Goal: Use online tool/utility: Utilize a website feature to perform a specific function

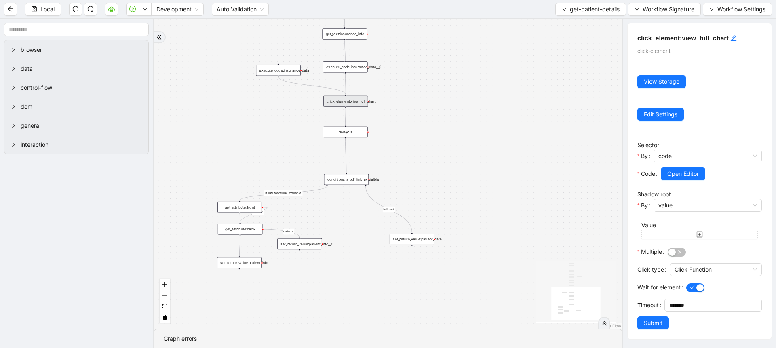
click at [376, 221] on div "fallback is_insuranceLink_available onError onError onError trigger get_attribu…" at bounding box center [388, 174] width 469 height 310
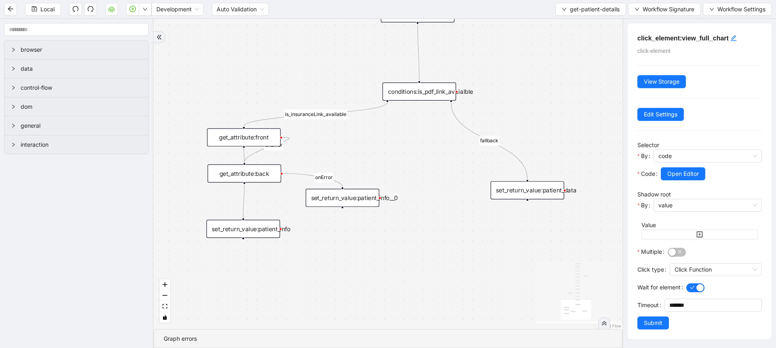
click at [245, 233] on div "set_return_value:patient_info" at bounding box center [244, 229] width 74 height 18
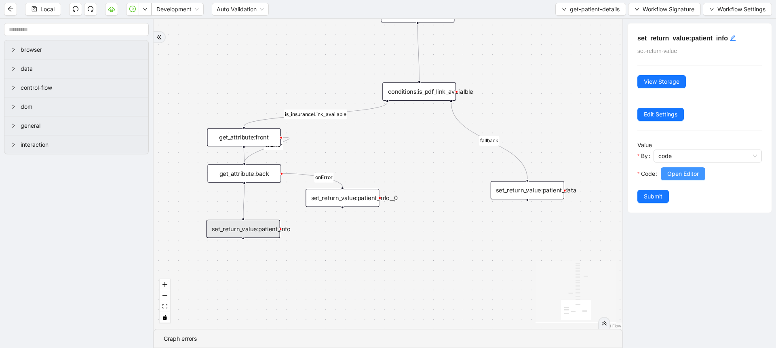
click at [678, 170] on span "Open Editor" at bounding box center [683, 173] width 32 height 9
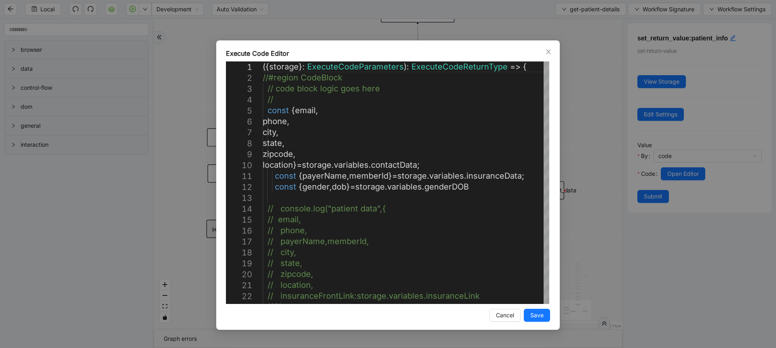
click at [194, 99] on div "Execute Code Editor 1 2 3 4 5 6 7 8 9 10 11 12 13 14 15 16 17 18 19 20 21 22 23…" at bounding box center [388, 174] width 776 height 348
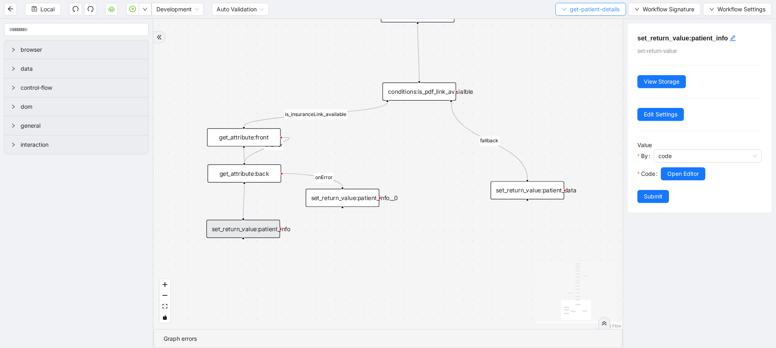
click at [576, 7] on span "get-patient-details" at bounding box center [595, 9] width 50 height 9
click at [573, 23] on span "Select" at bounding box center [589, 25] width 58 height 9
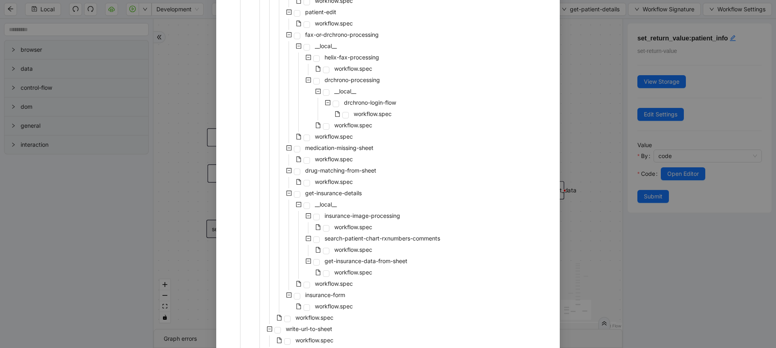
scroll to position [655, 0]
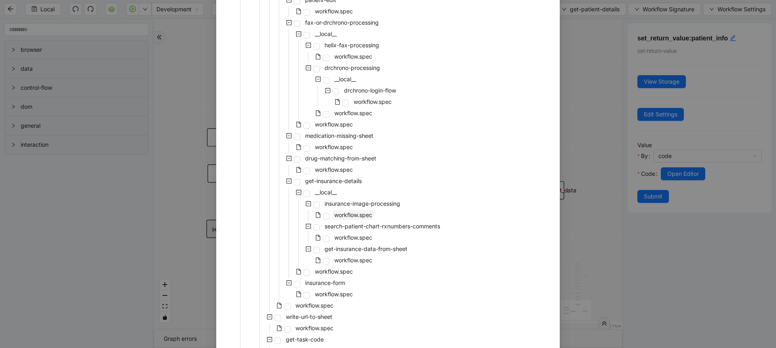
click at [356, 212] on span "workflow.spec" at bounding box center [353, 214] width 38 height 7
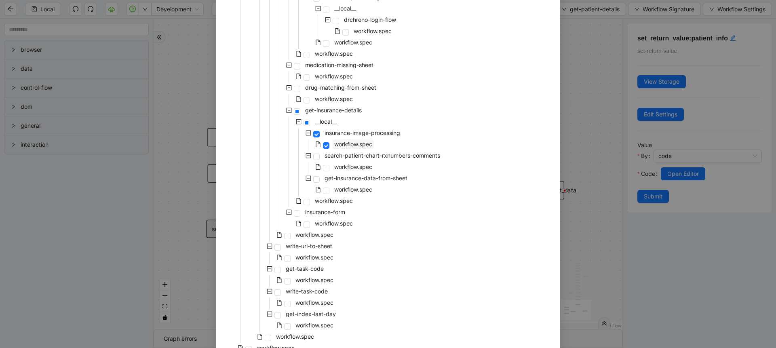
scroll to position [767, 0]
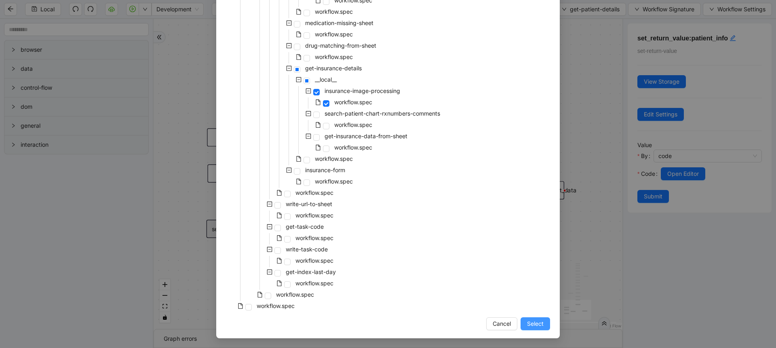
click at [531, 323] on span "Select" at bounding box center [535, 323] width 17 height 9
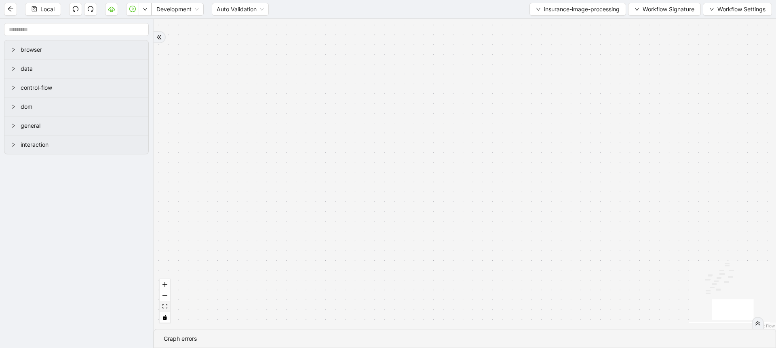
click at [168, 309] on button "fit view" at bounding box center [165, 306] width 11 height 11
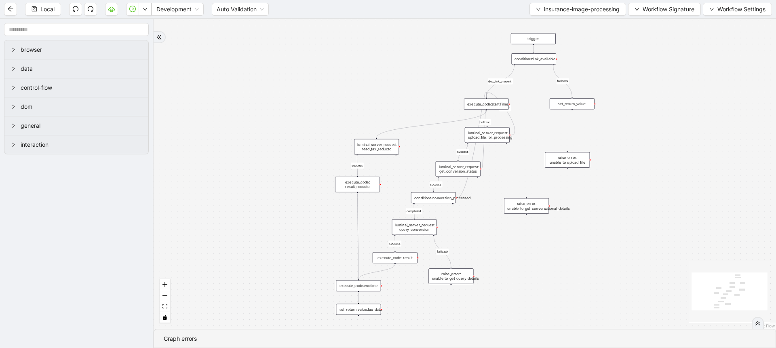
click at [367, 306] on div "set_return_value:fax_data" at bounding box center [358, 309] width 45 height 11
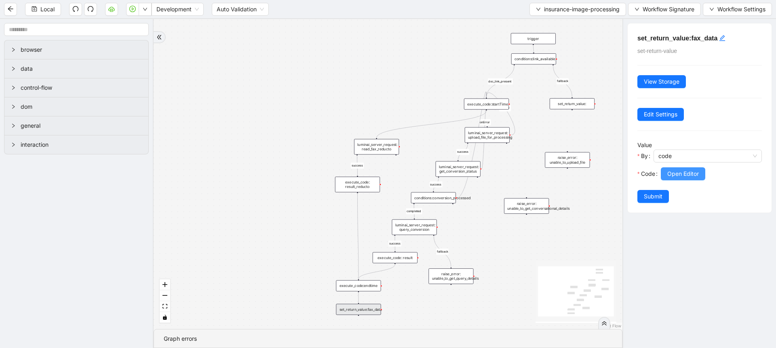
click at [696, 167] on button "Open Editor" at bounding box center [683, 173] width 44 height 13
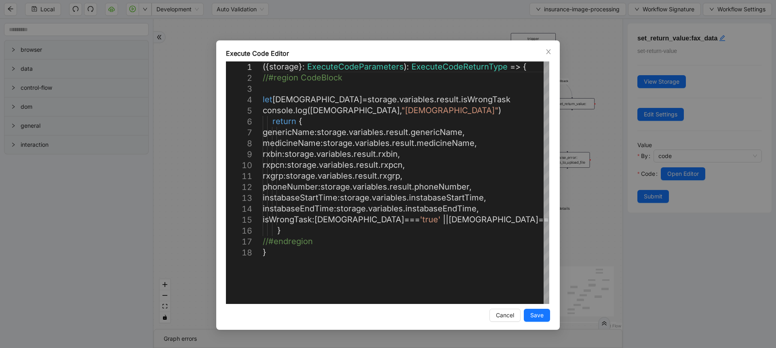
click at [573, 122] on div "Execute Code Editor 1 2 3 4 5 6 7 8 9 10 11 12 13 14 15 16 17 18 ({ storage }: …" at bounding box center [388, 174] width 776 height 348
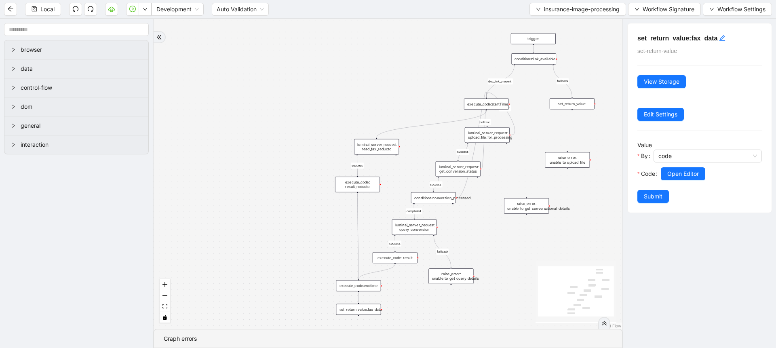
click at [365, 185] on div "execute_code: result_reducto" at bounding box center [357, 185] width 45 height 16
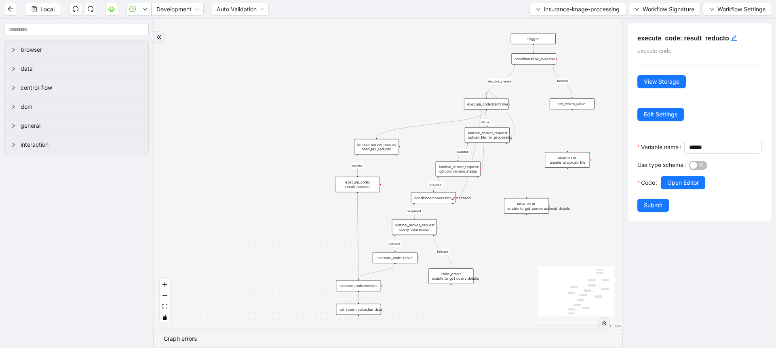
click at [389, 152] on div "luminai_server_request: read_fax_reducto" at bounding box center [376, 147] width 45 height 16
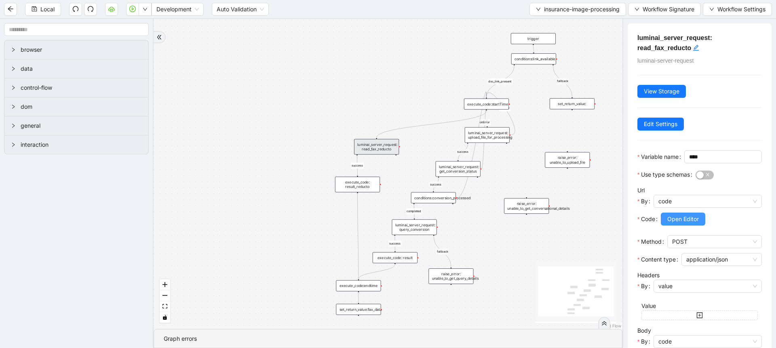
click at [695, 223] on span "Open Editor" at bounding box center [683, 219] width 32 height 9
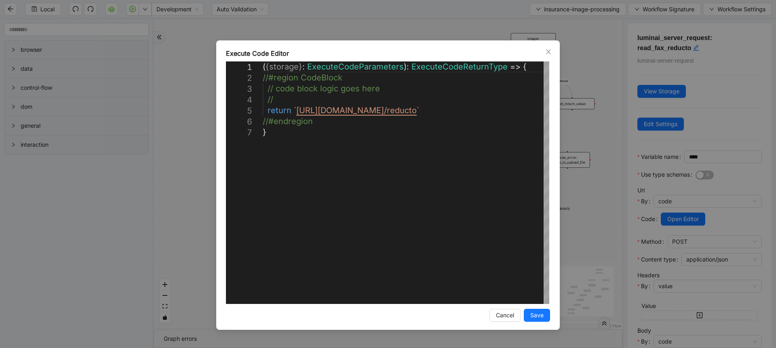
click at [623, 189] on div "**********" at bounding box center [388, 174] width 776 height 348
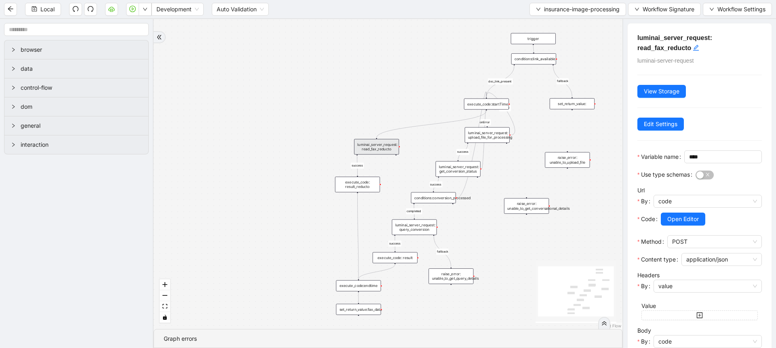
scroll to position [102, 0]
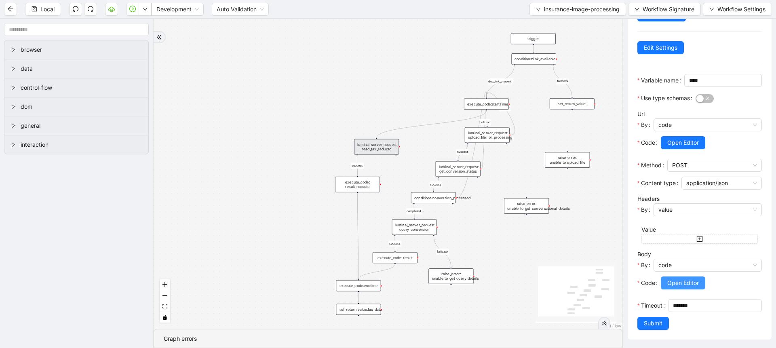
click at [676, 278] on span "Open Editor" at bounding box center [683, 282] width 32 height 9
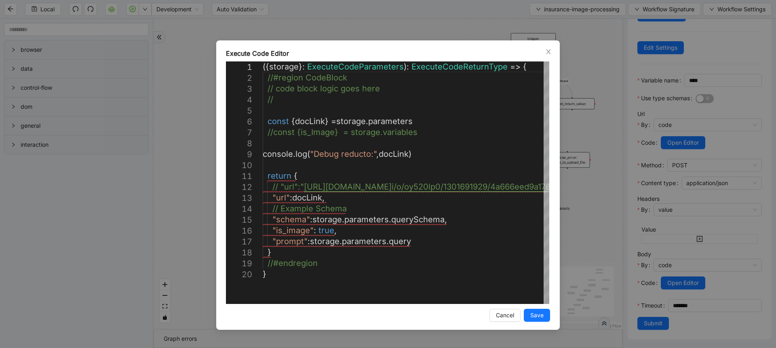
click at [569, 148] on div "Execute Code Editor 1 2 3 4 5 6 7 8 9 10 11 12 13 14 15 16 17 18 19 20 ({ stora…" at bounding box center [388, 174] width 776 height 348
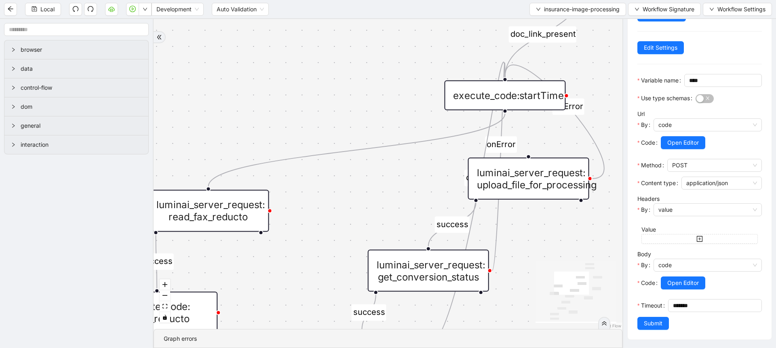
drag, startPoint x: 506, startPoint y: 167, endPoint x: 528, endPoint y: 166, distance: 21.4
click at [528, 166] on div "luminai_server_request: upload_file_for_processing" at bounding box center [528, 179] width 121 height 42
click at [215, 213] on div "luminai_server_request: read_fax_reducto" at bounding box center [208, 211] width 121 height 42
click at [243, 216] on div "luminai_server_request: read_fax_reducto" at bounding box center [208, 210] width 121 height 42
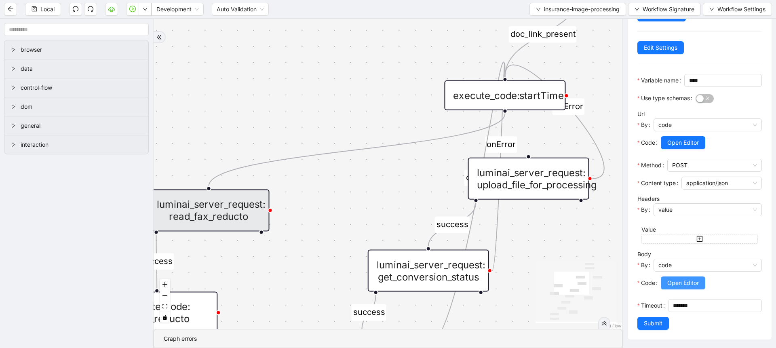
click at [682, 278] on span "Open Editor" at bounding box center [683, 282] width 32 height 9
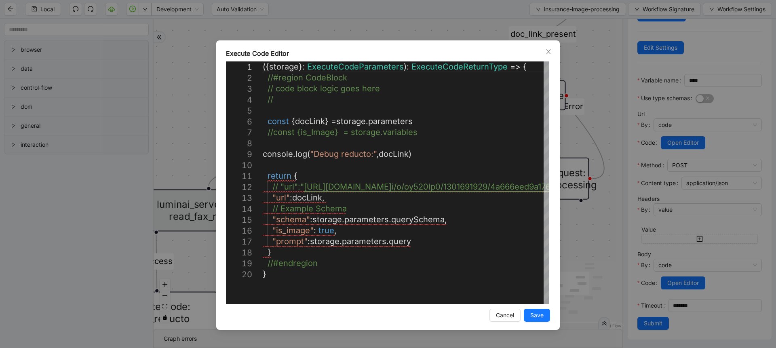
click at [580, 232] on div "Execute Code Editor 1 2 3 4 5 6 7 8 9 10 11 12 13 14 15 16 17 18 19 20 ({ stora…" at bounding box center [388, 174] width 776 height 348
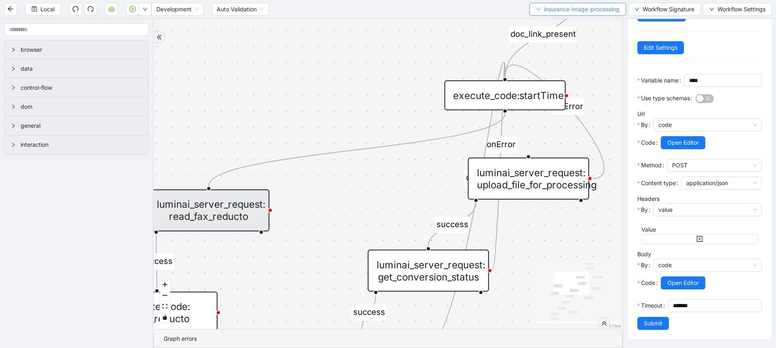
click at [556, 9] on span "insurance-image-processing" at bounding box center [582, 9] width 76 height 9
click at [555, 24] on span "Select" at bounding box center [575, 25] width 85 height 9
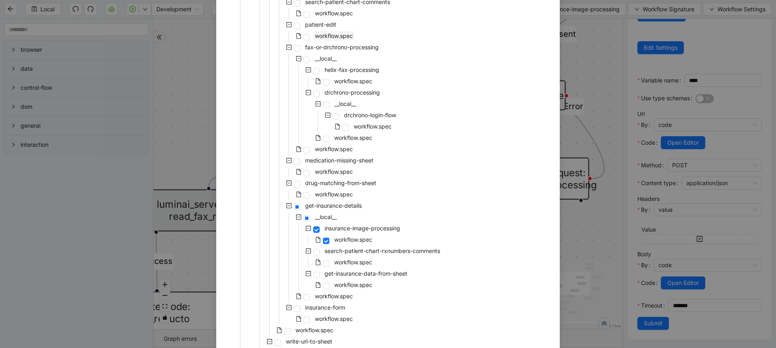
scroll to position [655, 0]
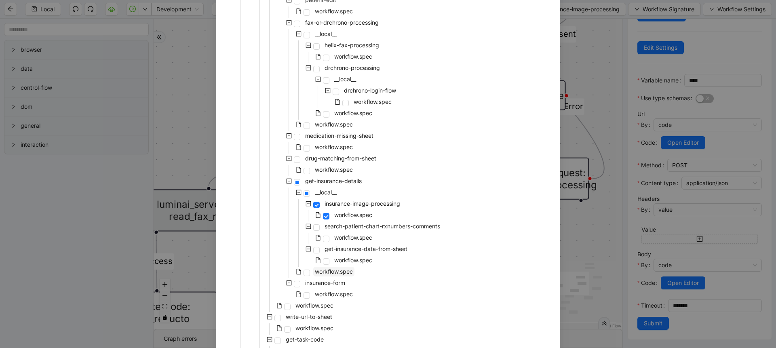
click at [336, 276] on span "workflow.spec" at bounding box center [333, 272] width 41 height 10
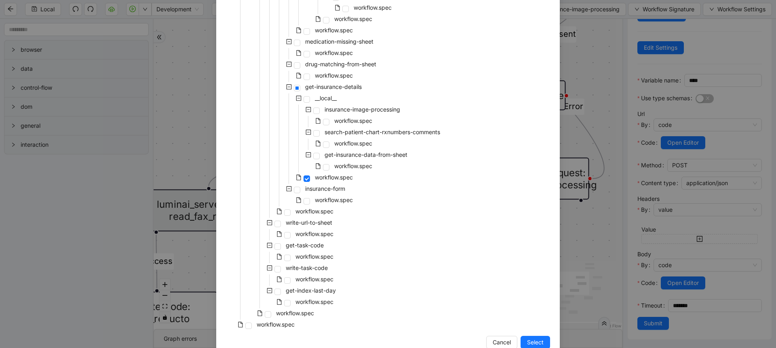
scroll to position [767, 0]
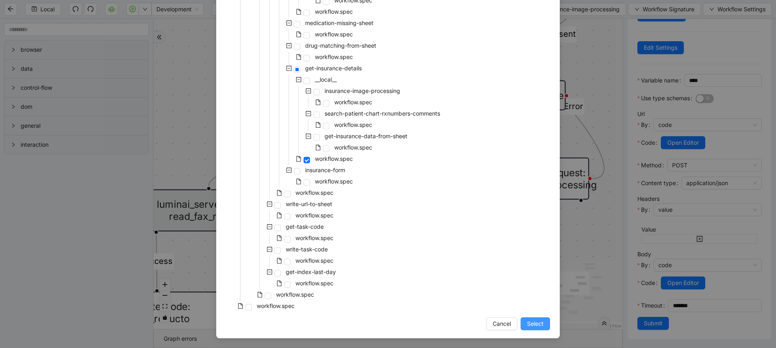
click at [529, 327] on span "Select" at bounding box center [535, 323] width 17 height 9
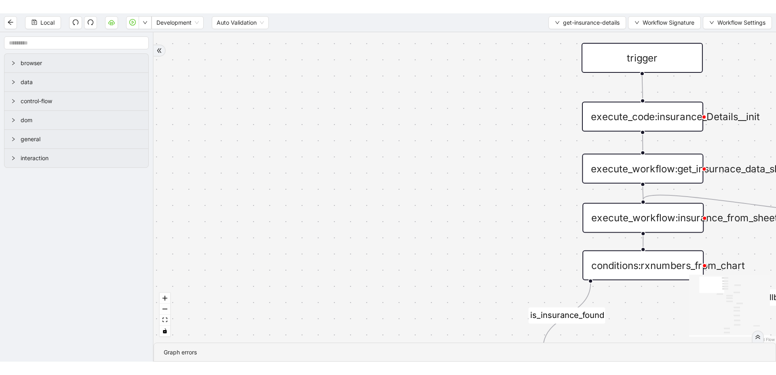
scroll to position [0, 0]
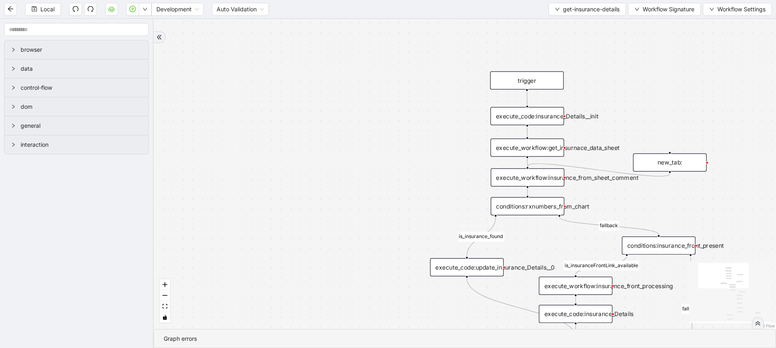
drag, startPoint x: 426, startPoint y: 216, endPoint x: 285, endPoint y: 70, distance: 202.4
click at [285, 71] on div "is_insurance_found Rx_numbers_present fallback fallback is_insuranceFrontLink_a…" at bounding box center [465, 174] width 622 height 310
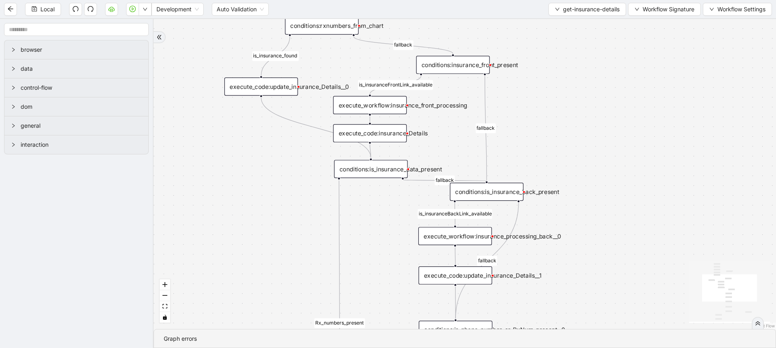
drag, startPoint x: 375, startPoint y: 216, endPoint x: 297, endPoint y: 202, distance: 79.7
click at [297, 202] on div "is_insurance_found Rx_numbers_present fallback fallback is_insuranceFrontLink_a…" at bounding box center [465, 174] width 622 height 310
click at [377, 107] on div "execute_workflow:insurance_front_processing" at bounding box center [370, 105] width 74 height 18
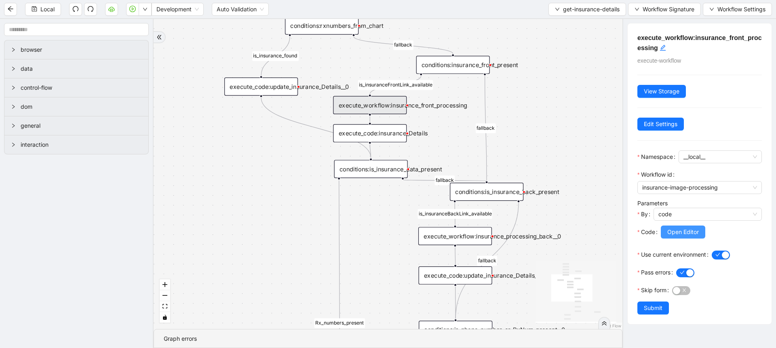
click at [668, 237] on button "Open Editor" at bounding box center [683, 232] width 44 height 13
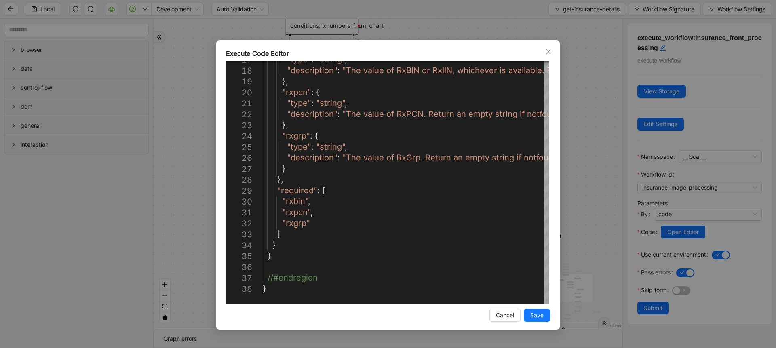
click at [397, 29] on div "Execute Code Editor 17 18 19 20 21 22 23 24 25 26 27 28 29 30 31 32 33 34 35 36…" at bounding box center [388, 174] width 776 height 348
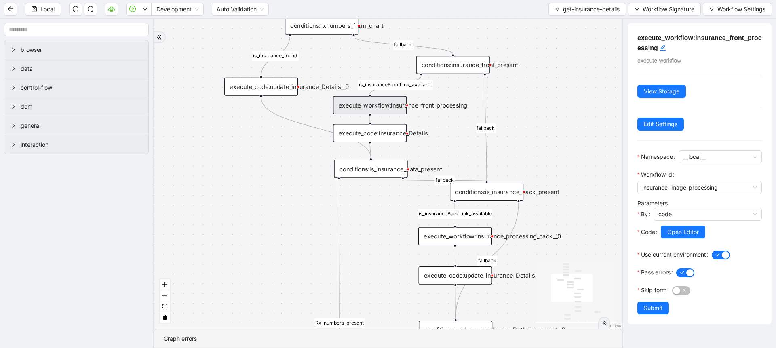
click at [399, 134] on div "execute_code:insurance_Details" at bounding box center [370, 133] width 74 height 18
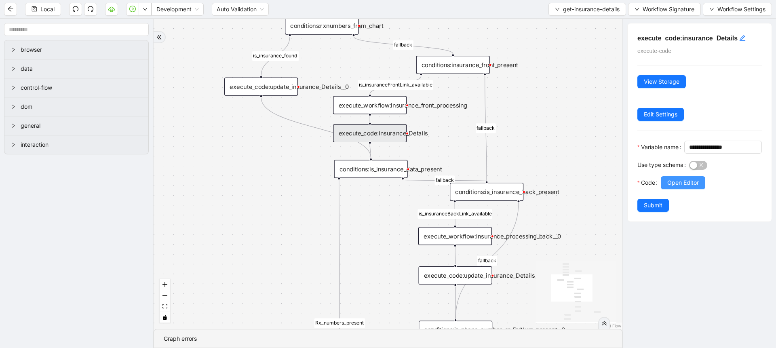
click at [674, 187] on span "Open Editor" at bounding box center [683, 182] width 32 height 9
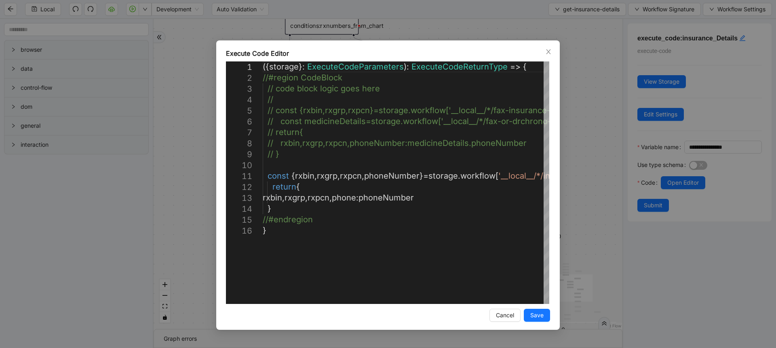
click at [405, 26] on div "Execute Code Editor 1 2 3 4 5 6 7 8 9 10 11 12 13 14 15 16 ({ storage }: Execut…" at bounding box center [388, 174] width 776 height 348
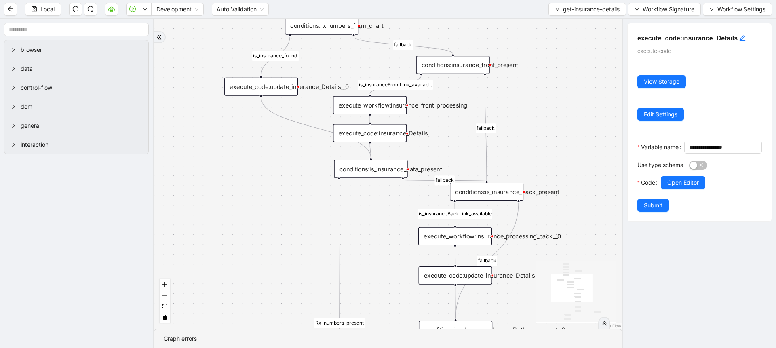
click at [396, 108] on div "execute_workflow:insurance_front_processing" at bounding box center [370, 105] width 74 height 18
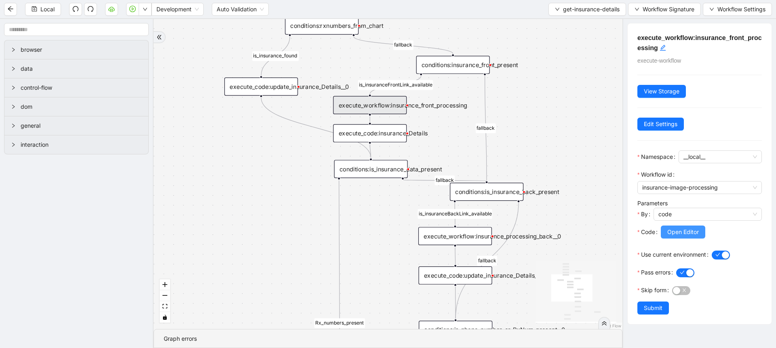
click at [679, 232] on span "Open Editor" at bounding box center [683, 232] width 32 height 9
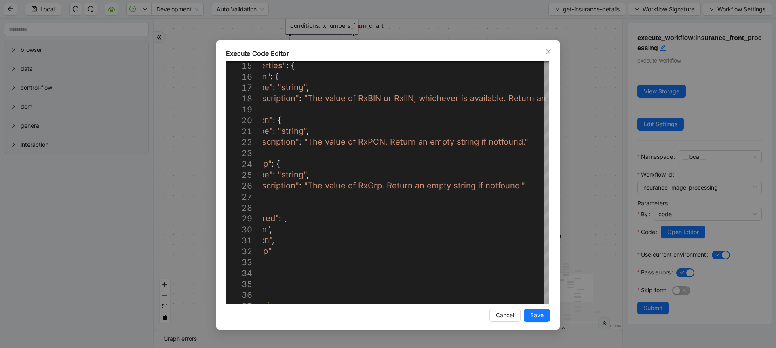
click at [590, 143] on div "Execute Code Editor 16 17 18 19 20 21 22 23 24 25 26 27 28 29 30 31 32 33 34 35…" at bounding box center [388, 174] width 776 height 348
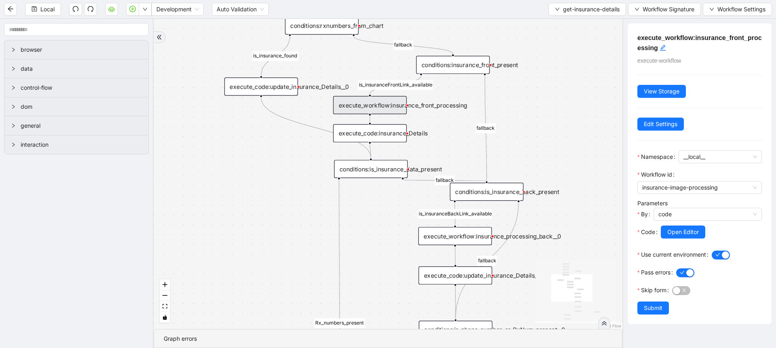
drag, startPoint x: 400, startPoint y: 192, endPoint x: 384, endPoint y: 173, distance: 25.6
click at [384, 173] on div "is_insurance_found Rx_numbers_present fallback fallback is_insuranceFrontLink_a…" at bounding box center [388, 174] width 469 height 310
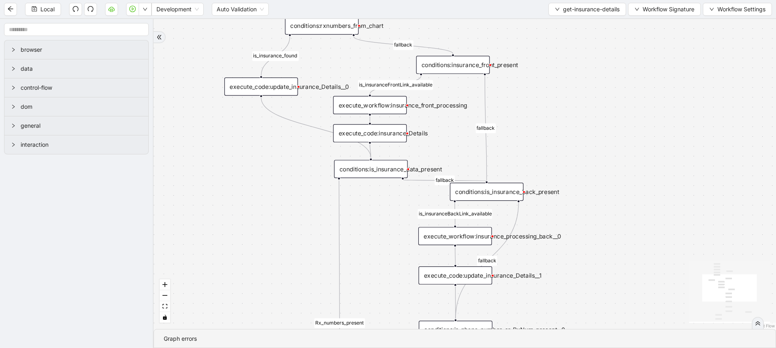
click at [384, 173] on div "conditions:is_insurance_data_present" at bounding box center [371, 169] width 74 height 18
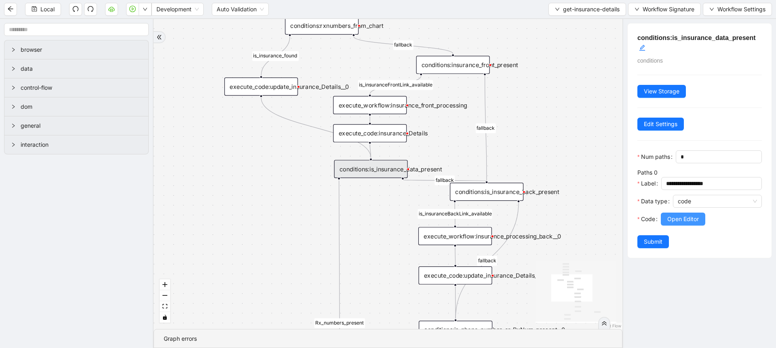
click at [672, 223] on span "Open Editor" at bounding box center [683, 219] width 32 height 9
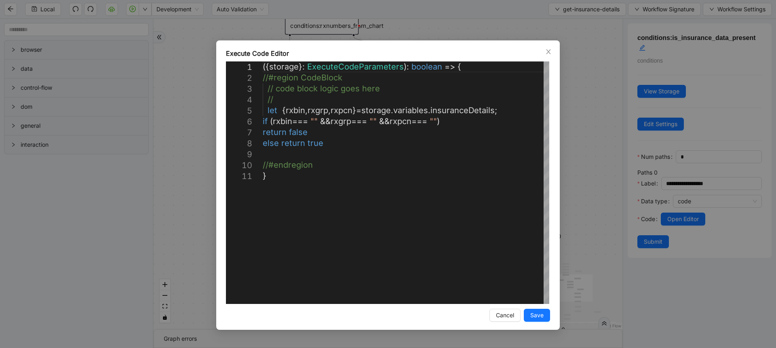
click at [565, 171] on div "**********" at bounding box center [388, 174] width 776 height 348
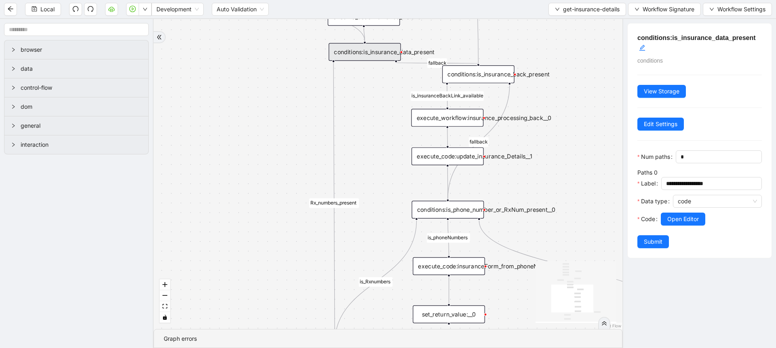
drag, startPoint x: 571, startPoint y: 214, endPoint x: 561, endPoint y: 97, distance: 117.2
click at [561, 97] on div "is_insurance_found Rx_numbers_present fallback fallback is_insuranceFrontLink_a…" at bounding box center [388, 174] width 469 height 310
click at [453, 213] on div "conditions:is_phone_number_or_RxNum_present__0" at bounding box center [448, 210] width 72 height 18
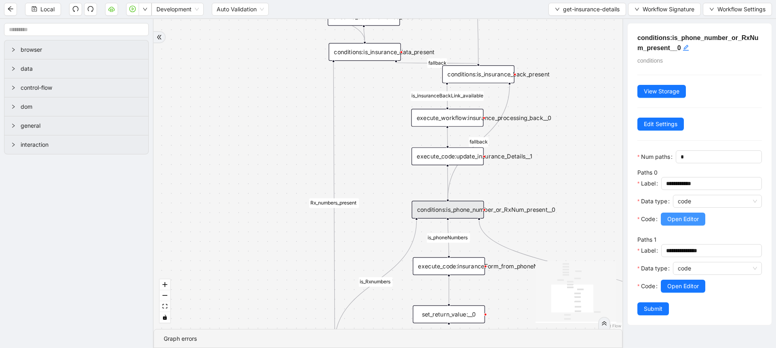
click at [690, 223] on span "Open Editor" at bounding box center [683, 219] width 32 height 9
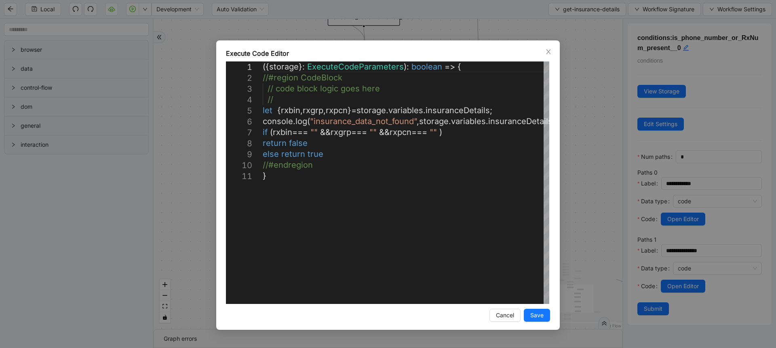
click at [689, 235] on div "**********" at bounding box center [388, 174] width 776 height 348
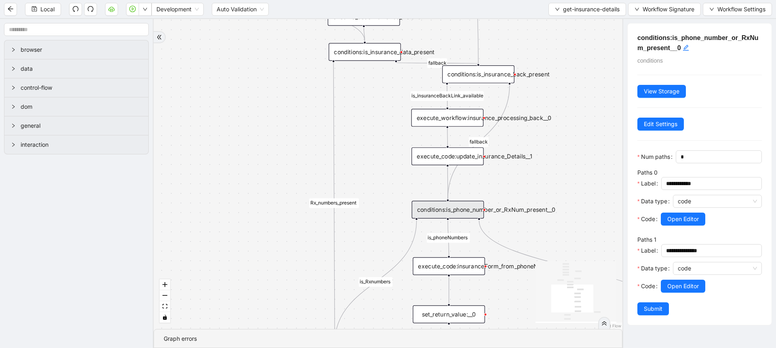
click at [679, 302] on div at bounding box center [711, 298] width 101 height 10
click at [679, 291] on span "Open Editor" at bounding box center [683, 286] width 32 height 9
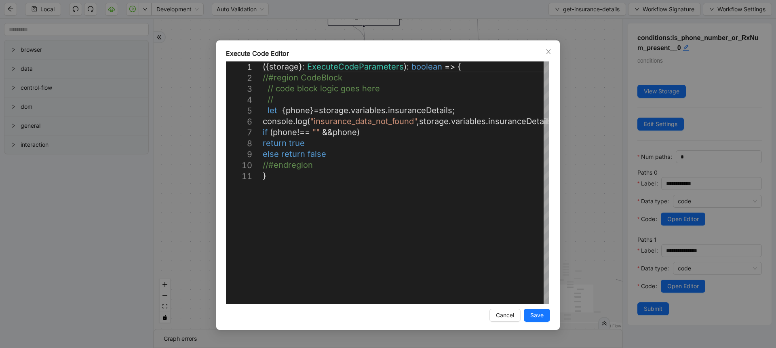
click at [579, 146] on div "**********" at bounding box center [388, 174] width 776 height 348
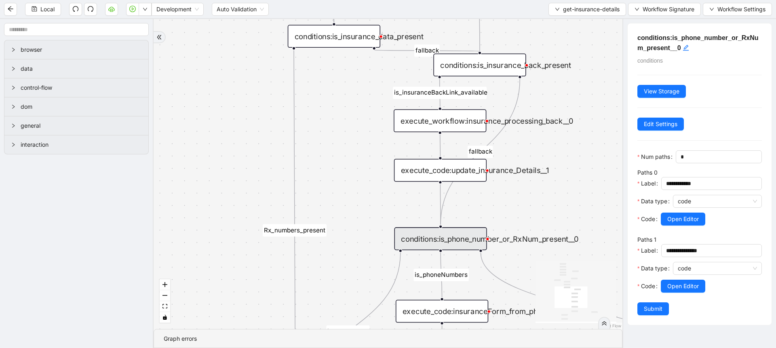
click at [452, 119] on div "execute_workflow:insurance_processing_back__0" at bounding box center [440, 120] width 93 height 23
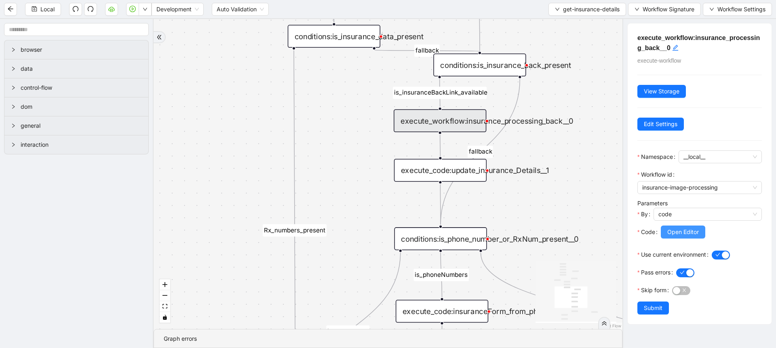
click at [677, 236] on button "Open Editor" at bounding box center [683, 232] width 44 height 13
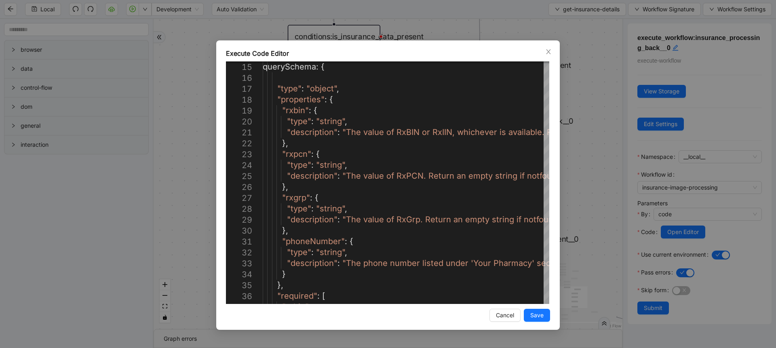
click at [182, 148] on div "Execute Code Editor 15 16 17 18 19 20 21 22 23 24 25 26 27 28 29 30 31 32 33 34…" at bounding box center [388, 174] width 776 height 348
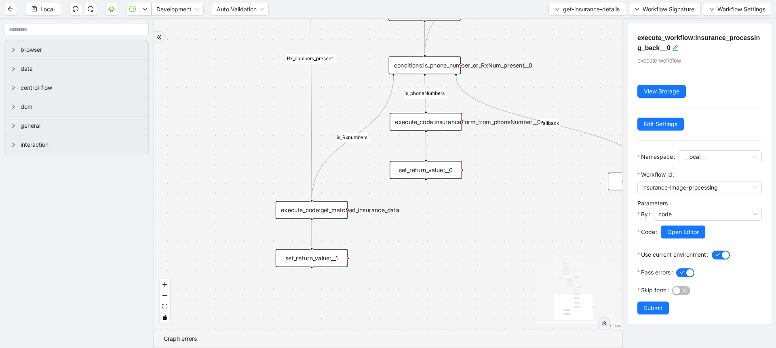
drag, startPoint x: 334, startPoint y: 221, endPoint x: 339, endPoint y: 56, distance: 165.4
click at [339, 56] on div "is_insurance_found Rx_numbers_present fallback fallback is_insuranceFrontLink_a…" at bounding box center [388, 174] width 469 height 310
click at [336, 213] on div "execute_code:get_matched_insurance_data" at bounding box center [312, 209] width 72 height 18
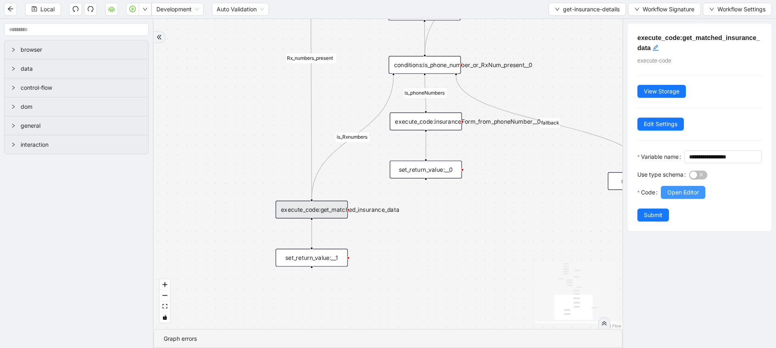
click at [667, 199] on button "Open Editor" at bounding box center [683, 192] width 44 height 13
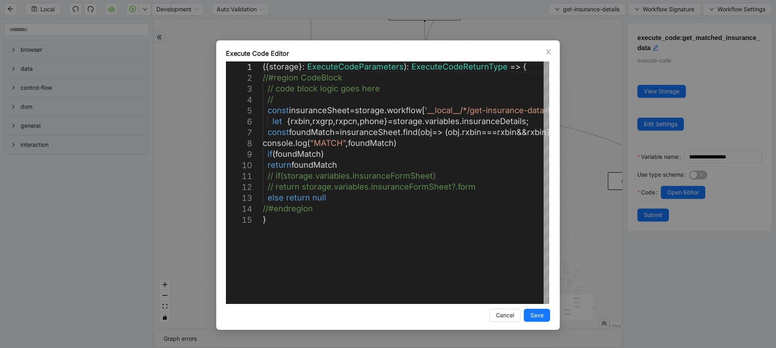
click at [582, 194] on div "Execute Code Editor 1 2 3 4 5 6 7 8 9 10 11 12 13 14 15 ({ storage }: ExecuteCo…" at bounding box center [388, 174] width 776 height 348
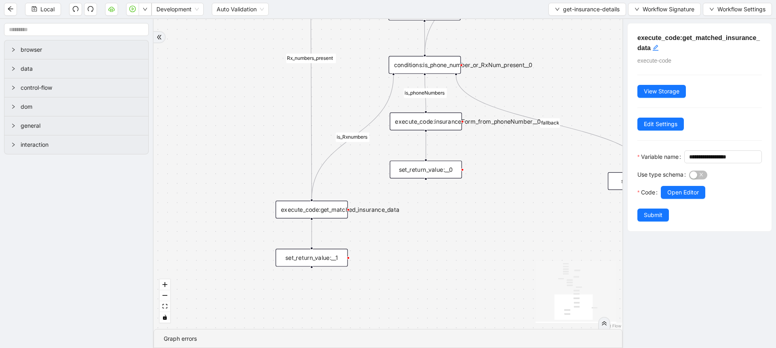
click at [328, 254] on div "set_return_value:__1" at bounding box center [312, 258] width 72 height 18
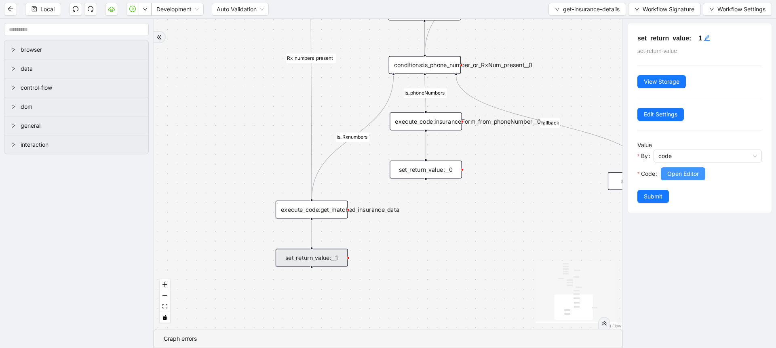
click at [671, 175] on span "Open Editor" at bounding box center [683, 173] width 32 height 9
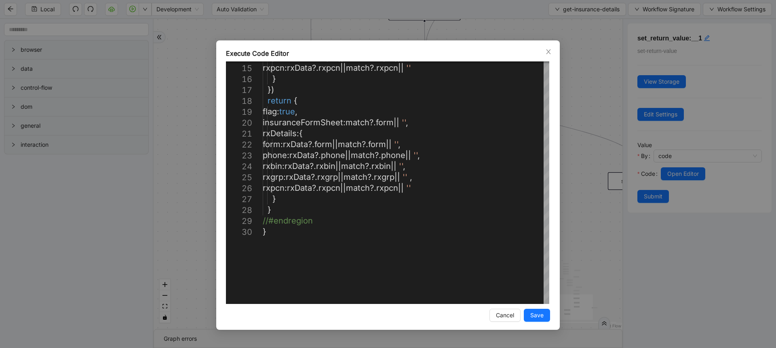
click at [575, 98] on div "Execute Code Editor 14 15 16 17 18 19 20 21 22 23 24 25 26 27 28 29 30 rxgrp : …" at bounding box center [388, 174] width 776 height 348
